Goal: Task Accomplishment & Management: Complete application form

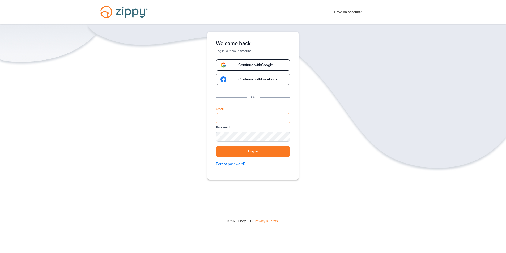
click at [254, 120] on input "Email" at bounding box center [253, 118] width 74 height 10
type input "**********"
click at [262, 154] on button "Log in" at bounding box center [253, 151] width 74 height 11
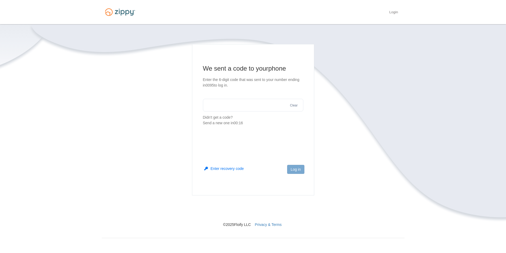
click at [216, 118] on p "Didn't get a code? Send a new one in 00:16" at bounding box center [253, 120] width 100 height 11
click at [216, 124] on div "Send a new one in 00:15" at bounding box center [253, 123] width 100 height 6
click at [247, 118] on button "Send a new one" at bounding box center [247, 118] width 27 height 6
click at [248, 103] on input "text" at bounding box center [253, 105] width 100 height 13
type input "******"
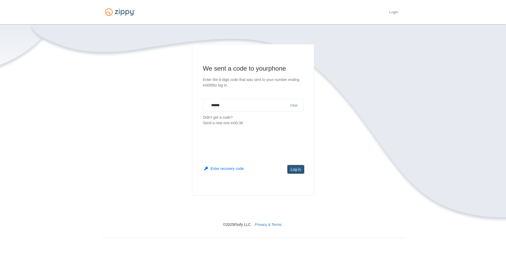
click at [295, 168] on button "Log in" at bounding box center [295, 169] width 17 height 9
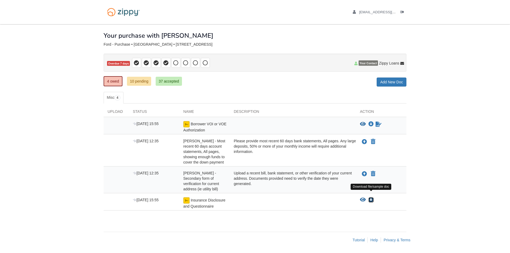
click at [371, 197] on icon "Download Insurance Disclosure and Questionnaire" at bounding box center [370, 199] width 5 height 5
click at [214, 199] on div "Insurance Disclosure and Questionnaire" at bounding box center [204, 203] width 50 height 12
click at [380, 127] on link "Sign document" at bounding box center [378, 124] width 7 height 6
click at [371, 123] on icon "Download Borrower VOI or VOE Authorization" at bounding box center [370, 124] width 5 height 5
click at [190, 126] on div "Borrower VOI or VOE Authorization" at bounding box center [204, 127] width 50 height 12
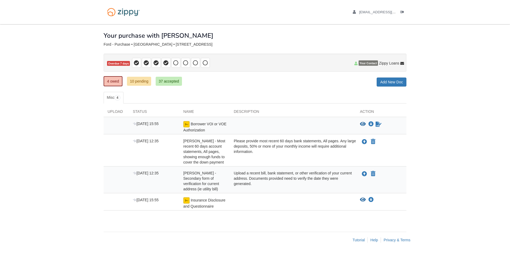
click at [179, 128] on div "Aug 31 15:55" at bounding box center [154, 127] width 50 height 12
click at [150, 123] on span "Aug 31 15:55" at bounding box center [146, 124] width 26 height 4
click at [363, 123] on icon "View Borrower VOI or VOE Authorization" at bounding box center [363, 124] width 6 height 5
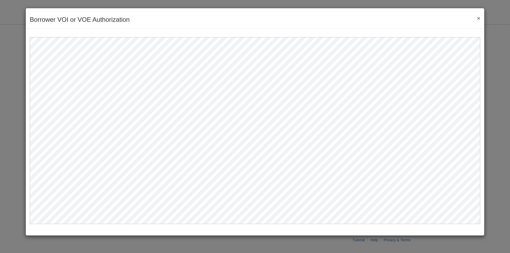
click at [479, 18] on button "×" at bounding box center [477, 18] width 6 height 6
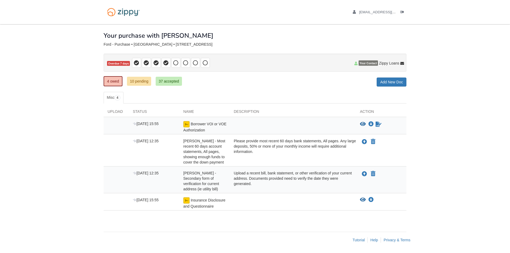
click at [257, 127] on div at bounding box center [293, 127] width 126 height 12
click at [378, 126] on icon "Waiting for your co-borrower to e-sign" at bounding box center [378, 124] width 6 height 5
click at [377, 125] on icon "Waiting for your co-borrower to e-sign" at bounding box center [378, 124] width 6 height 5
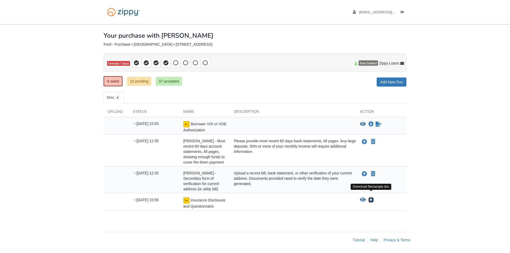
click at [370, 197] on icon "Download Insurance Disclosure and Questionnaire" at bounding box center [370, 199] width 5 height 5
